Goal: Task Accomplishment & Management: Manage account settings

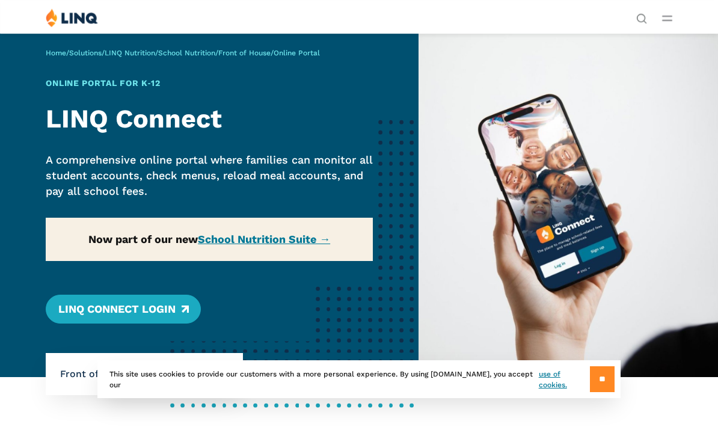
click at [603, 377] on input "**" at bounding box center [602, 379] width 25 height 26
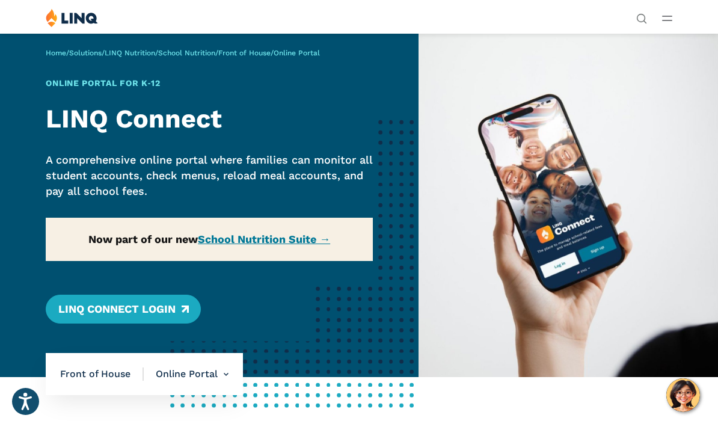
click at [665, 22] on button "Open Main Menu" at bounding box center [667, 17] width 10 height 13
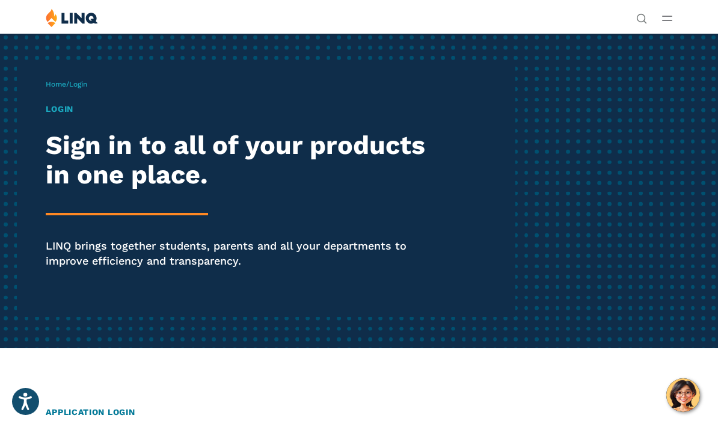
click at [77, 11] on img at bounding box center [72, 17] width 52 height 19
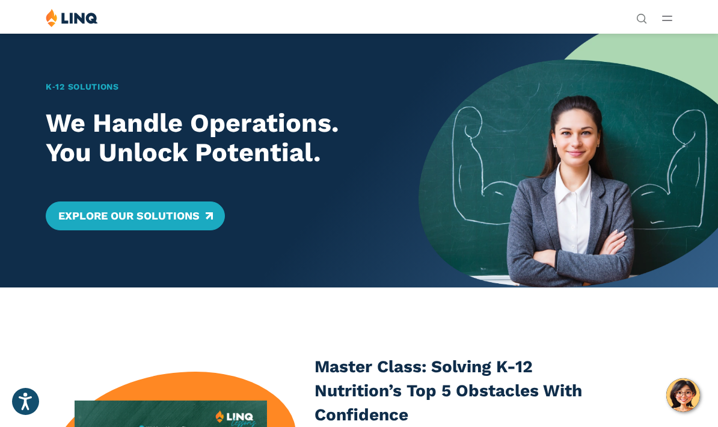
click at [668, 13] on button "Open Main Menu" at bounding box center [667, 17] width 10 height 13
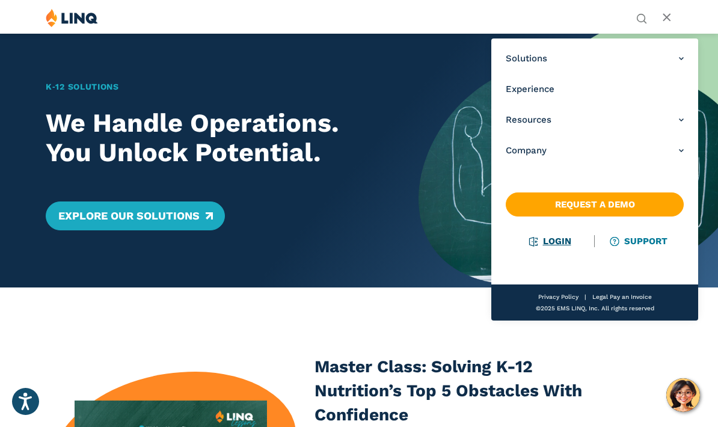
click at [552, 247] on link "Login" at bounding box center [550, 241] width 42 height 11
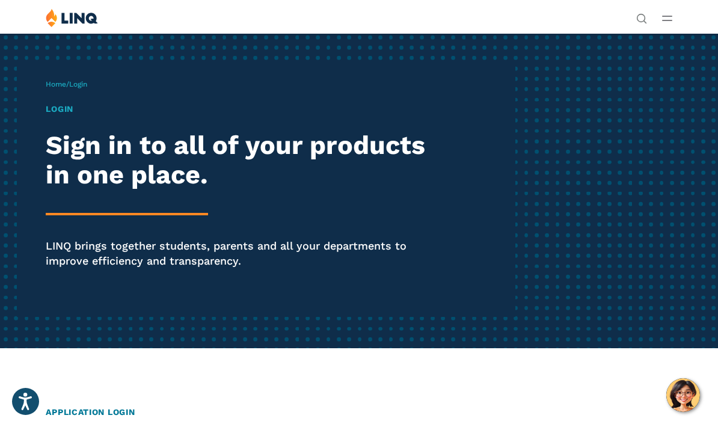
click at [87, 82] on span "Login" at bounding box center [78, 84] width 18 height 8
click at [84, 84] on span "Login" at bounding box center [78, 84] width 18 height 8
click at [59, 118] on div "Login Sign in to all of your products in one place. LINQ brings together studen…" at bounding box center [243, 203] width 395 height 200
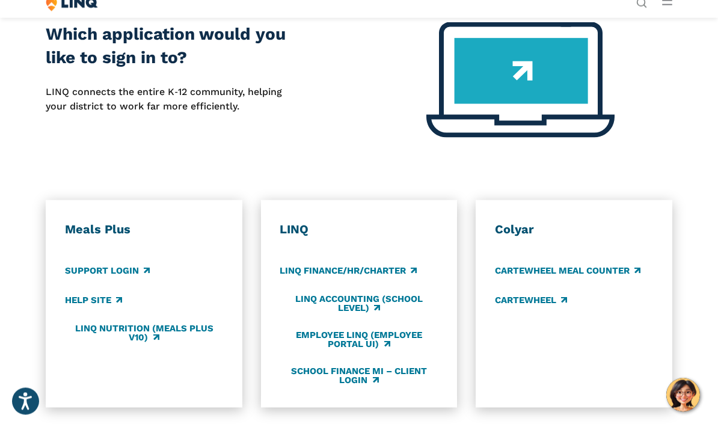
scroll to position [412, 0]
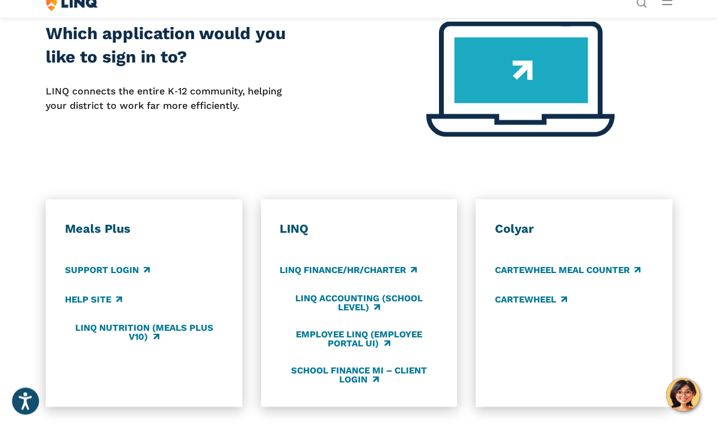
click at [298, 229] on h3 "LINQ" at bounding box center [359, 229] width 159 height 16
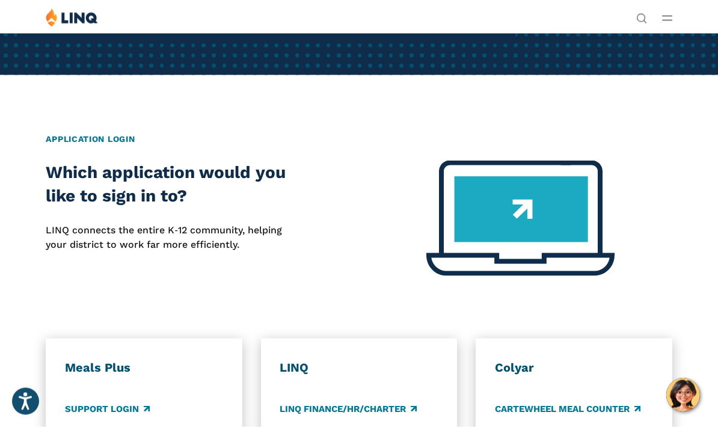
scroll to position [261, 0]
